Goal: Task Accomplishment & Management: Manage account settings

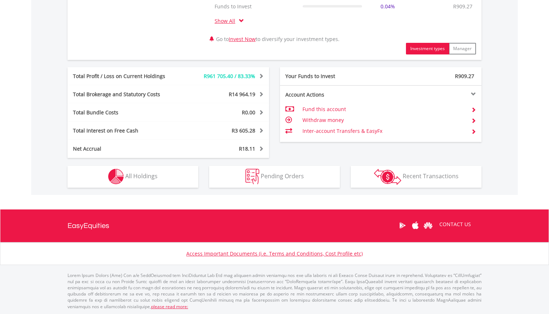
scroll to position [357, 0]
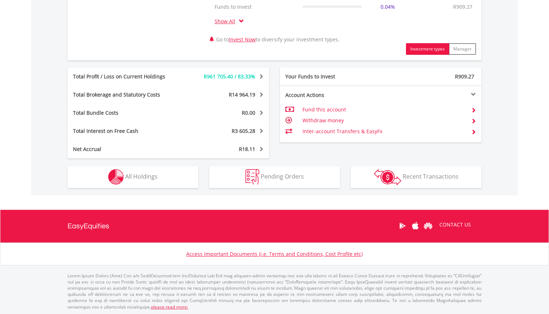
click at [162, 175] on button "Holdings All Holdings" at bounding box center [132, 177] width 131 height 22
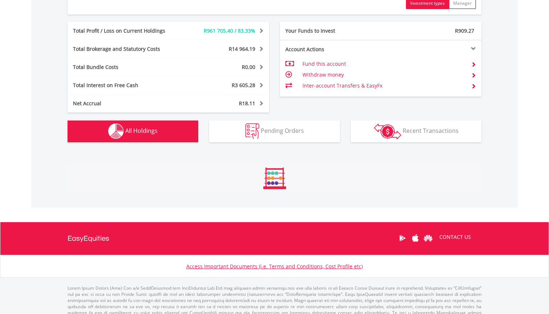
scroll to position [567, 0]
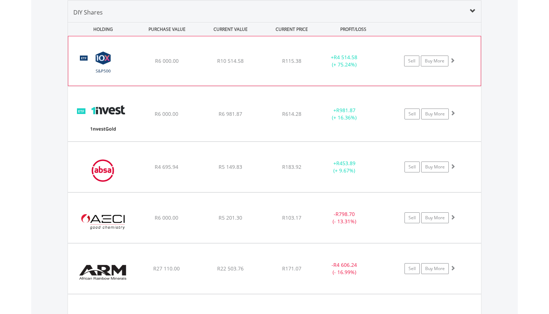
click at [452, 59] on span at bounding box center [452, 60] width 5 height 5
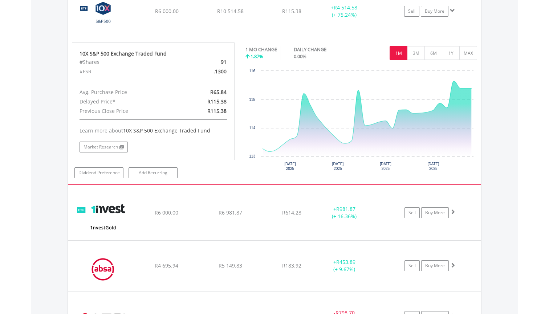
scroll to position [618, 0]
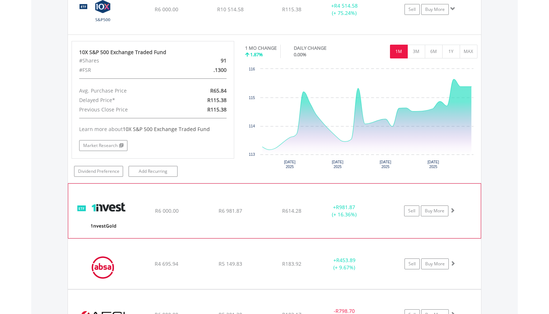
click at [453, 208] on span at bounding box center [452, 210] width 5 height 5
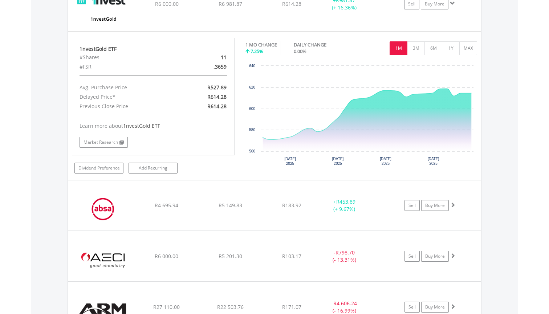
scroll to position [833, 0]
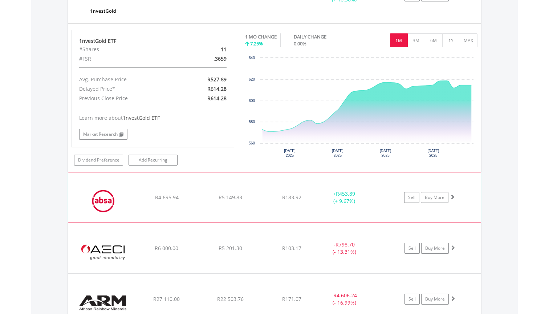
click at [452, 196] on span at bounding box center [452, 196] width 5 height 5
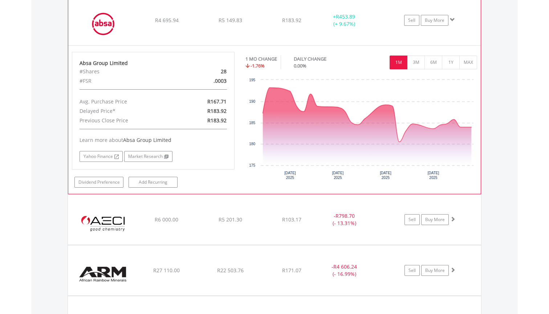
scroll to position [1011, 0]
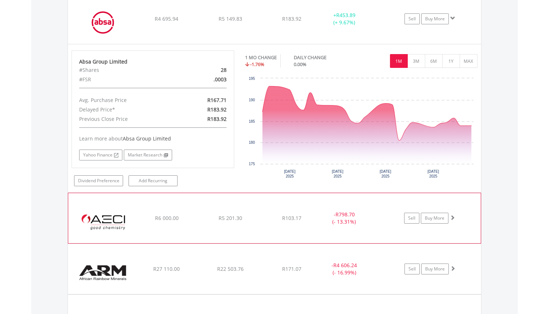
click at [456, 217] on div "Sell Buy More" at bounding box center [433, 218] width 95 height 11
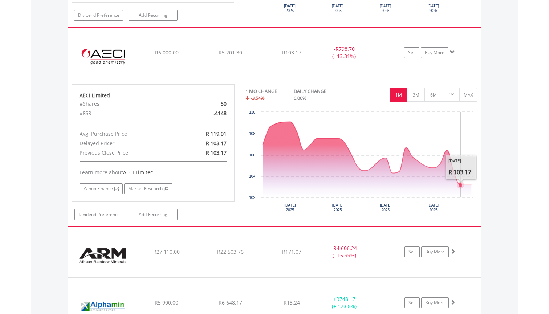
scroll to position [1178, 0]
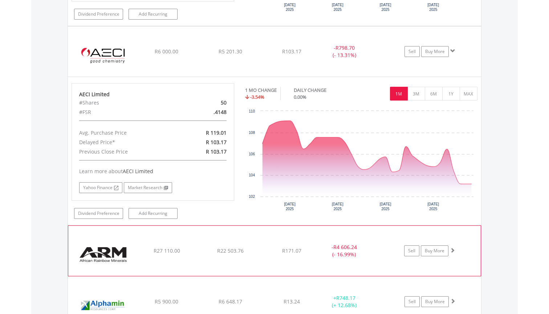
click at [452, 249] on span at bounding box center [452, 249] width 5 height 5
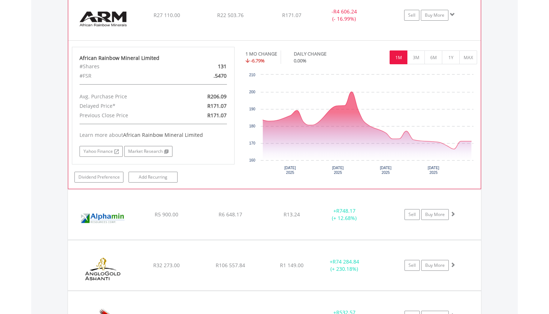
scroll to position [1414, 0]
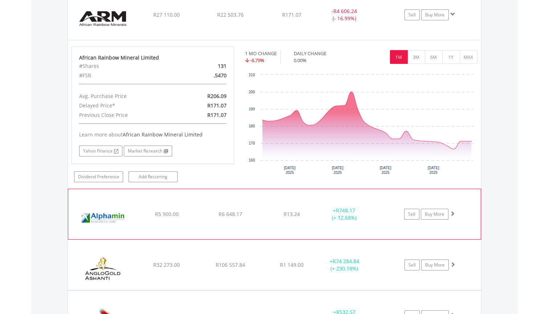
click at [451, 215] on span at bounding box center [452, 213] width 5 height 5
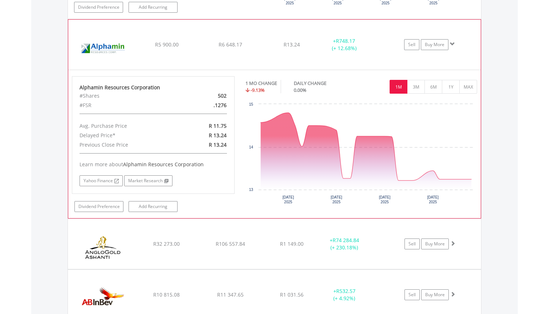
scroll to position [1585, 0]
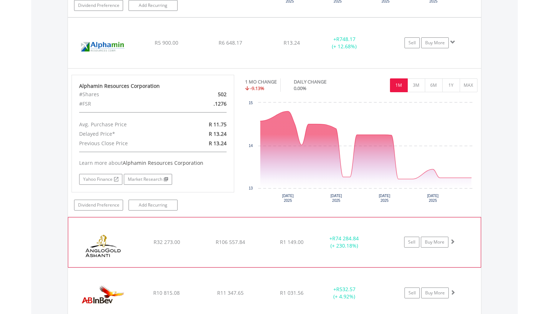
click at [452, 242] on span at bounding box center [452, 241] width 5 height 5
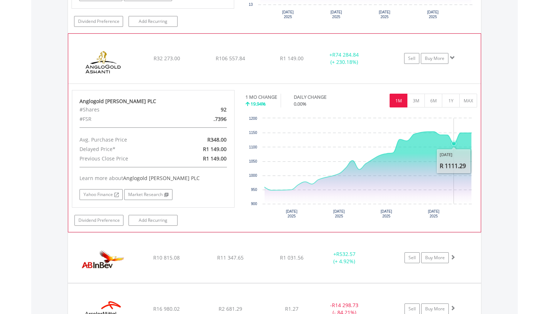
scroll to position [1772, 0]
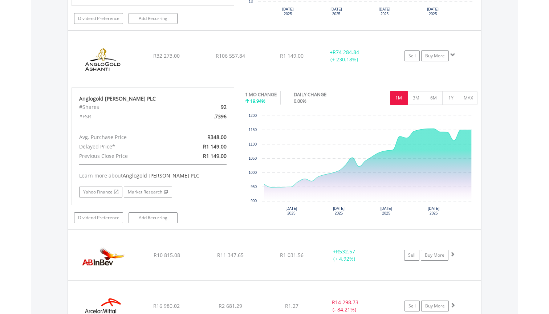
click at [453, 254] on span at bounding box center [452, 253] width 5 height 5
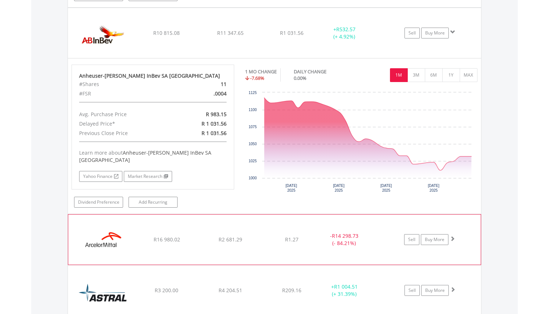
scroll to position [1995, 0]
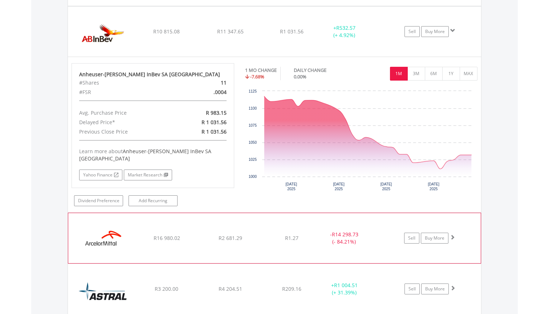
click at [453, 234] on span at bounding box center [452, 236] width 5 height 5
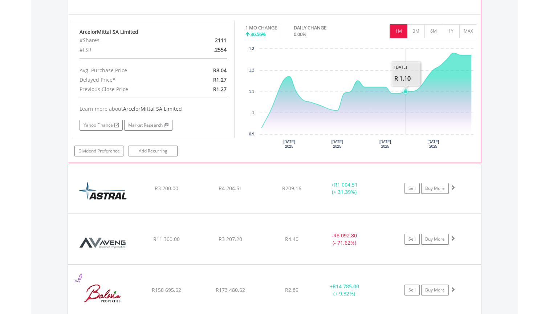
scroll to position [2244, 0]
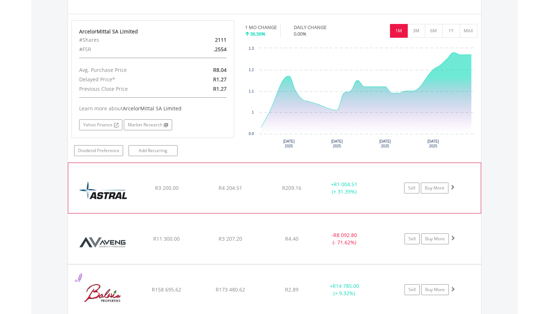
click at [453, 184] on span at bounding box center [452, 186] width 5 height 5
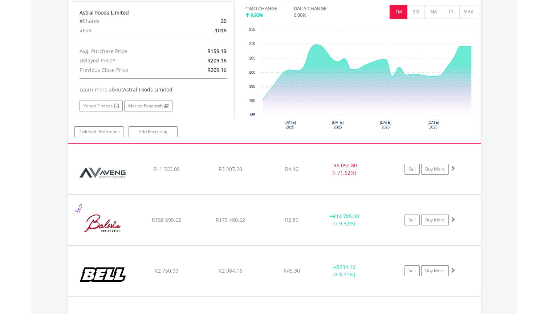
scroll to position [2465, 0]
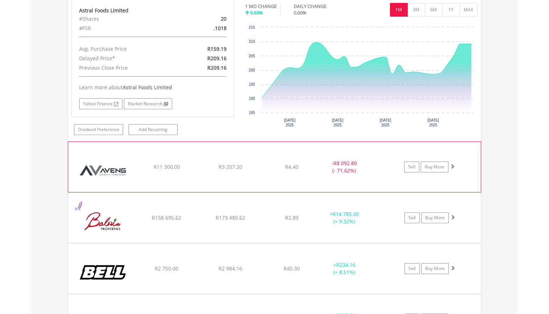
click at [453, 164] on span at bounding box center [452, 166] width 5 height 5
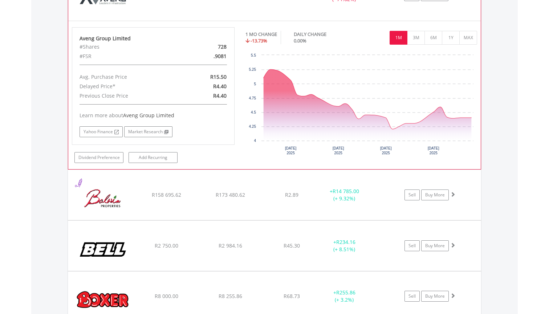
scroll to position [2644, 0]
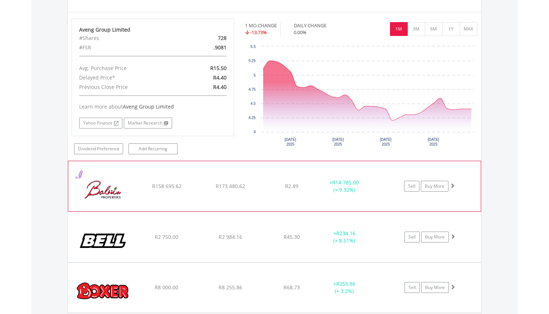
click at [453, 183] on span at bounding box center [452, 185] width 5 height 5
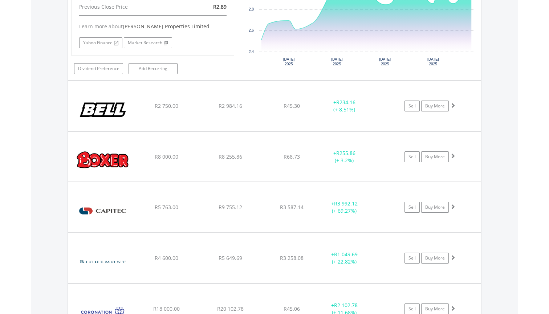
scroll to position [2935, 0]
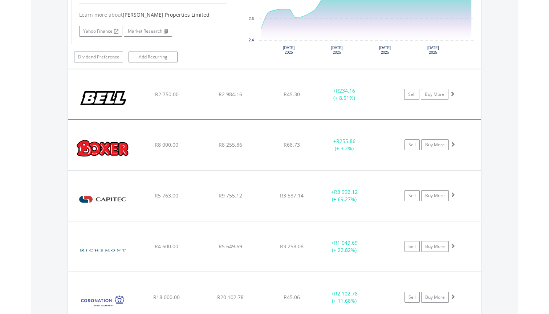
click at [450, 91] on span at bounding box center [452, 93] width 5 height 5
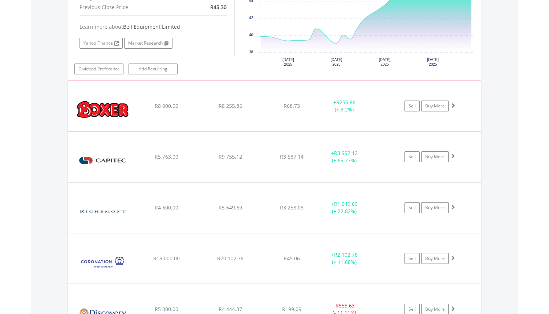
scroll to position [3123, 0]
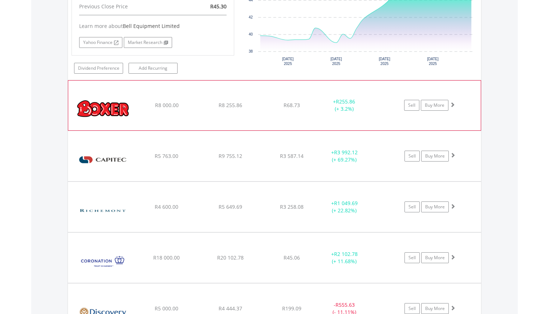
click at [453, 102] on span at bounding box center [452, 104] width 5 height 5
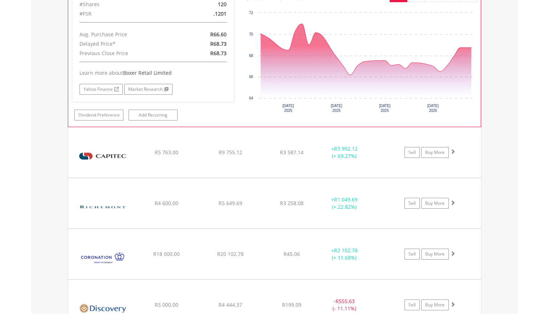
scroll to position [3299, 0]
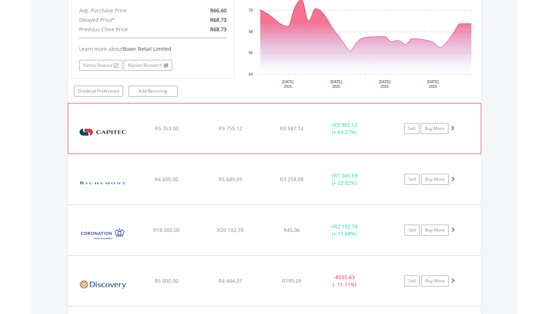
click at [452, 125] on span at bounding box center [452, 127] width 5 height 5
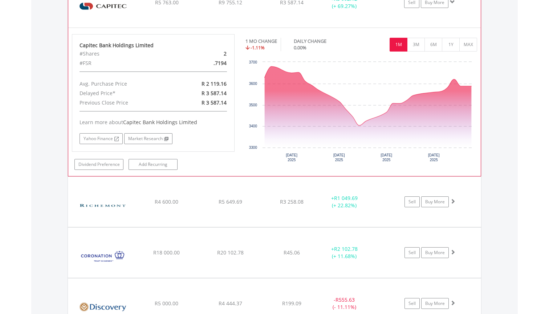
scroll to position [3426, 0]
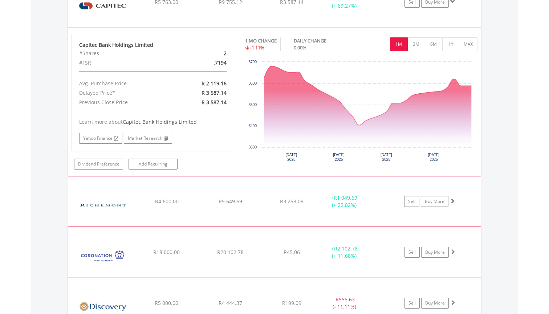
click at [451, 198] on span at bounding box center [452, 200] width 5 height 5
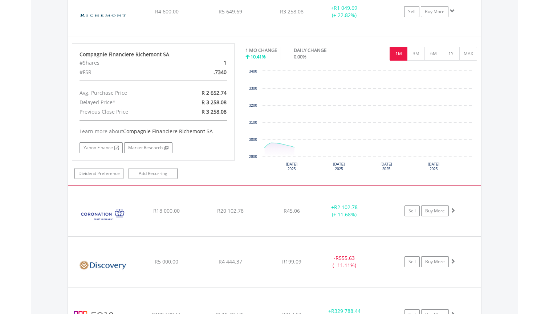
scroll to position [3623, 0]
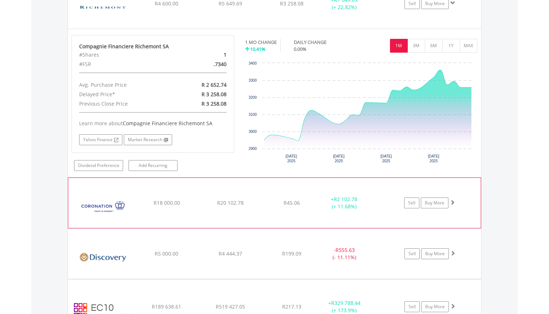
click at [454, 200] on span at bounding box center [452, 202] width 5 height 5
